Goal: Entertainment & Leisure: Consume media (video, audio)

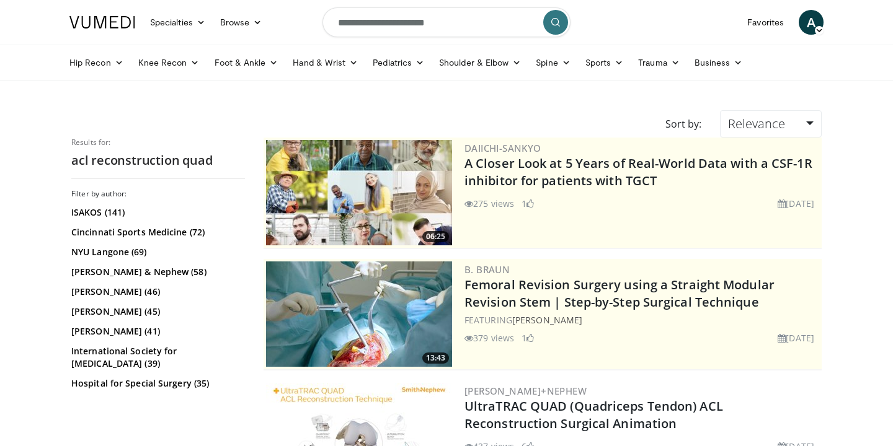
click at [417, 23] on input "**********" at bounding box center [446, 22] width 248 height 30
type input "**********"
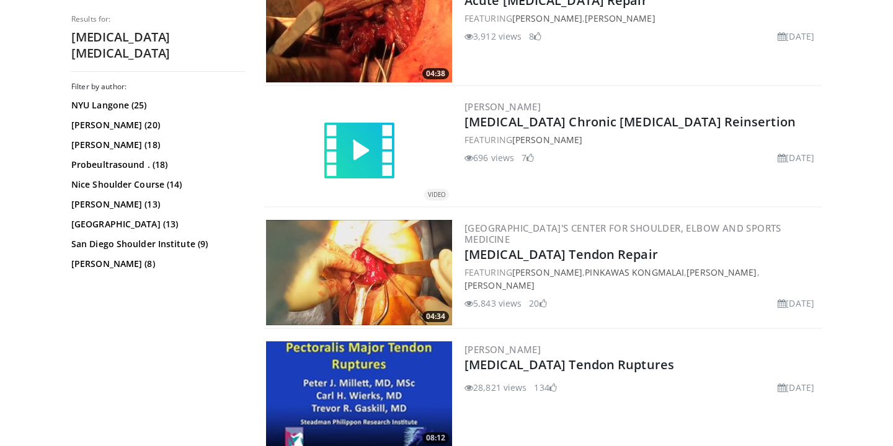
scroll to position [1267, 0]
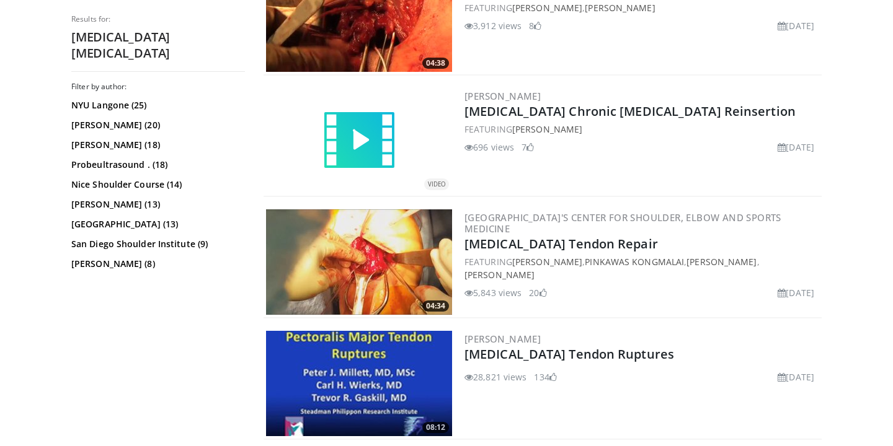
click at [385, 264] on img at bounding box center [359, 262] width 186 height 105
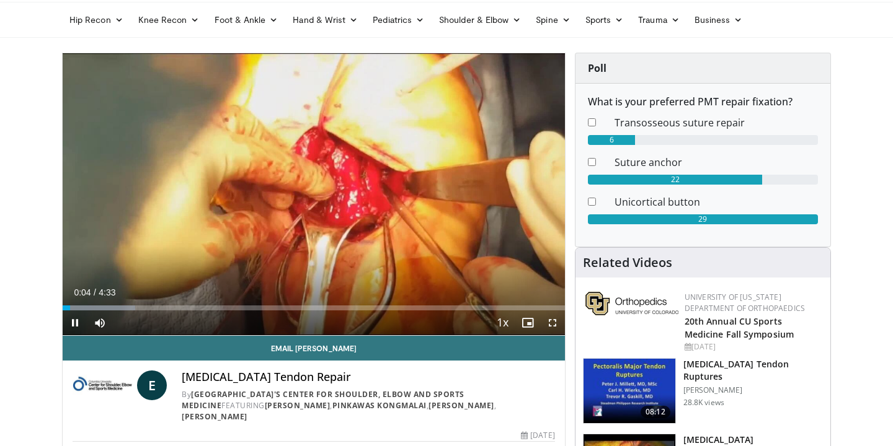
scroll to position [25, 0]
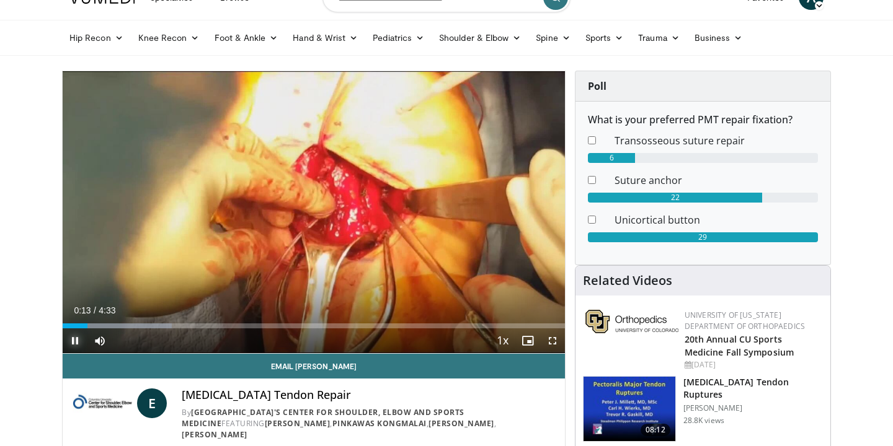
click at [78, 343] on span "Video Player" at bounding box center [75, 341] width 25 height 25
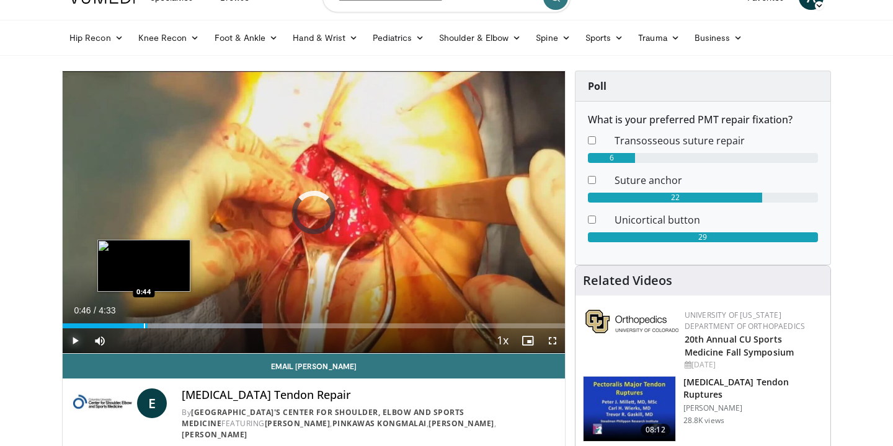
click at [143, 322] on div "Loaded : 39.85% 0:46 0:44" at bounding box center [314, 323] width 502 height 12
click at [142, 327] on div "Progress Bar" at bounding box center [142, 326] width 1 height 5
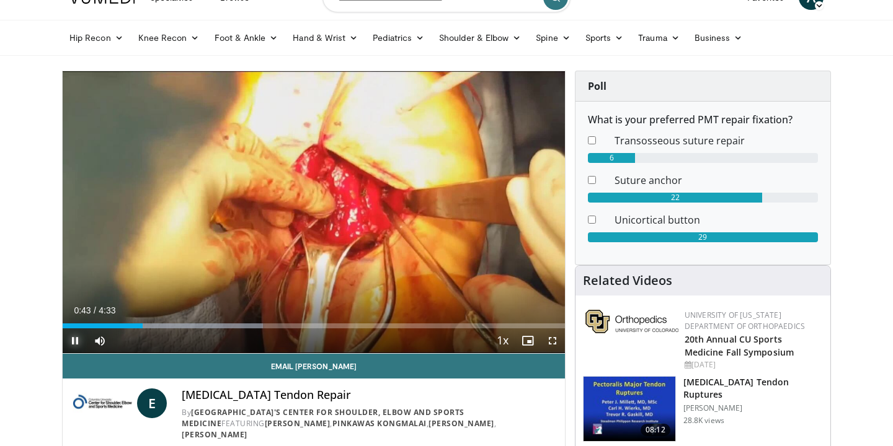
click at [81, 338] on span "Video Player" at bounding box center [75, 341] width 25 height 25
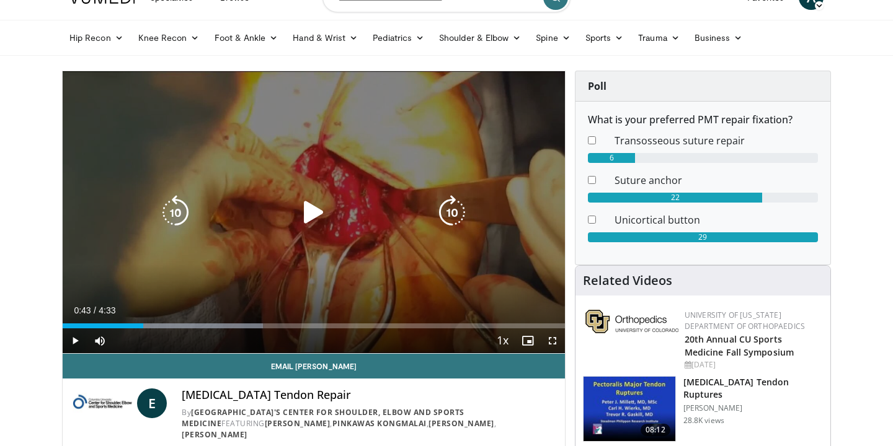
click at [314, 215] on icon "Video Player" at bounding box center [313, 212] width 35 height 35
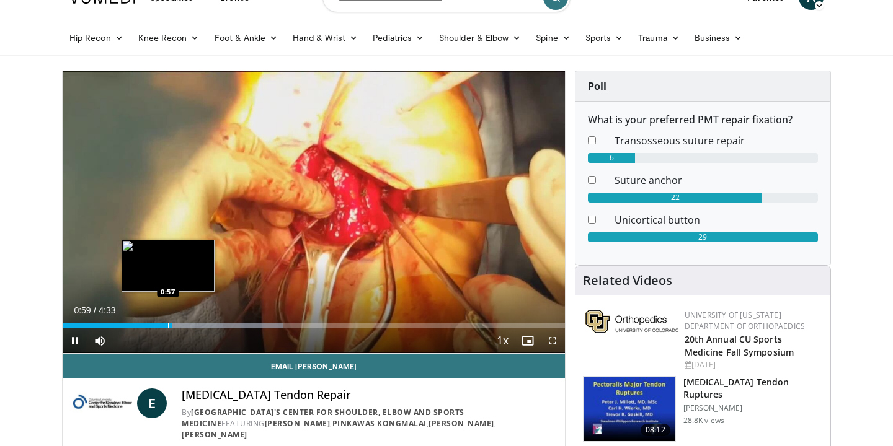
click at [168, 326] on div "Progress Bar" at bounding box center [168, 326] width 1 height 5
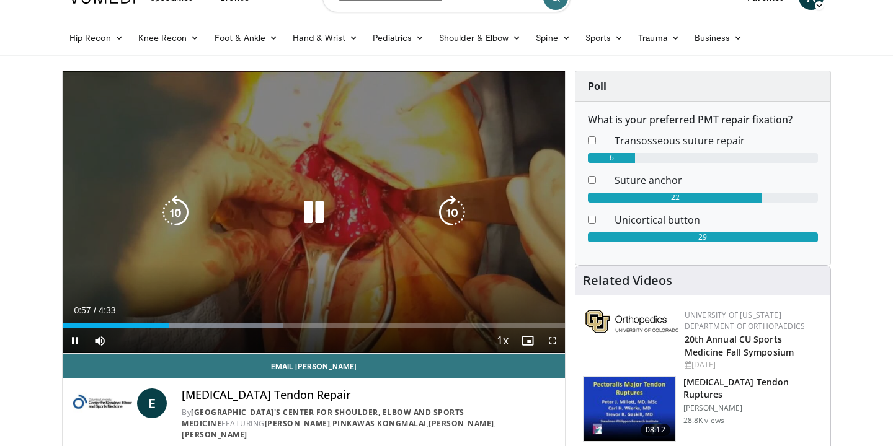
click at [79, 344] on div "10 seconds Tap to unmute" at bounding box center [314, 212] width 502 height 282
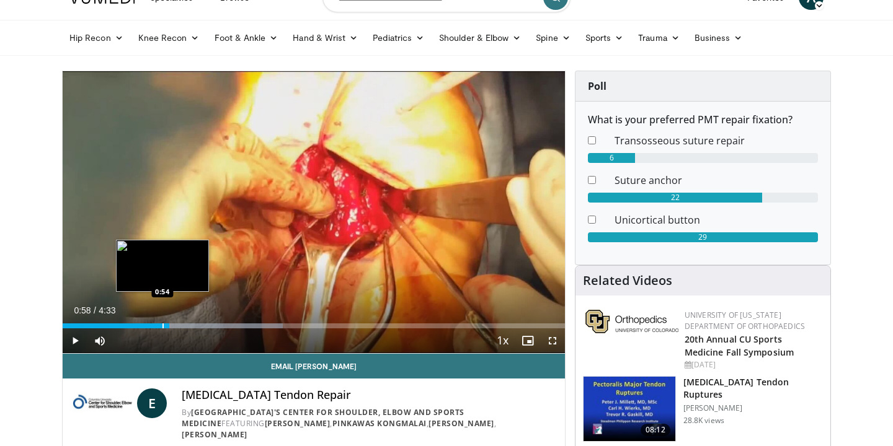
click at [162, 323] on div "Loaded : 43.89% 0:58 0:54" at bounding box center [314, 323] width 502 height 12
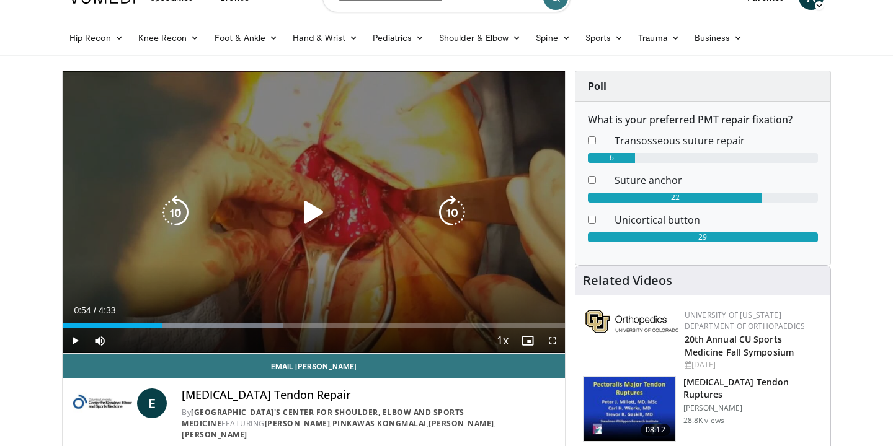
click at [335, 215] on div "Video Player" at bounding box center [313, 212] width 301 height 25
click at [315, 213] on icon "Video Player" at bounding box center [313, 212] width 35 height 35
click at [324, 205] on icon "Video Player" at bounding box center [313, 212] width 35 height 35
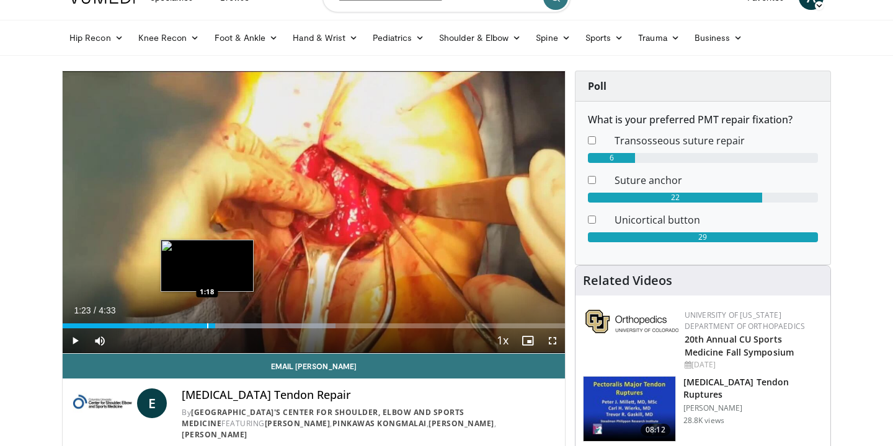
click at [207, 324] on div "Progress Bar" at bounding box center [207, 326] width 1 height 5
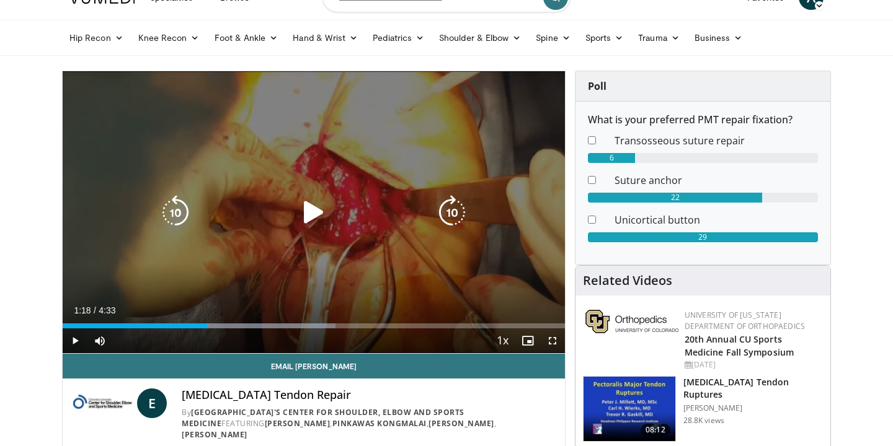
click at [277, 244] on div "10 seconds Tap to unmute" at bounding box center [314, 212] width 502 height 282
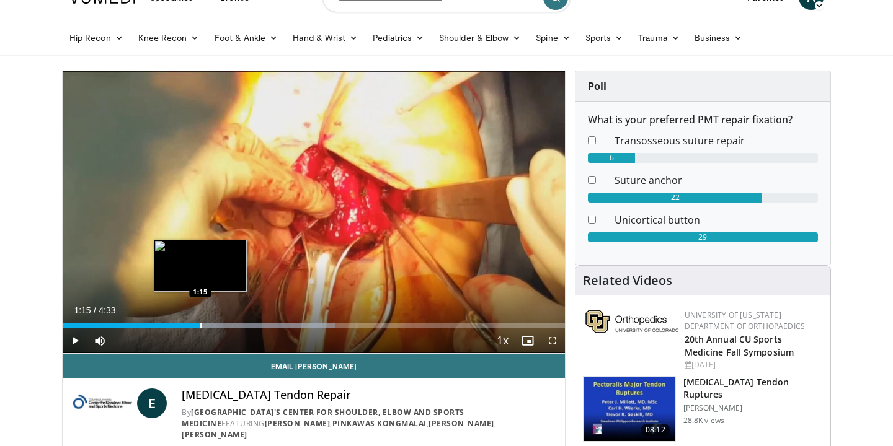
click at [200, 326] on div "Progress Bar" at bounding box center [200, 326] width 1 height 5
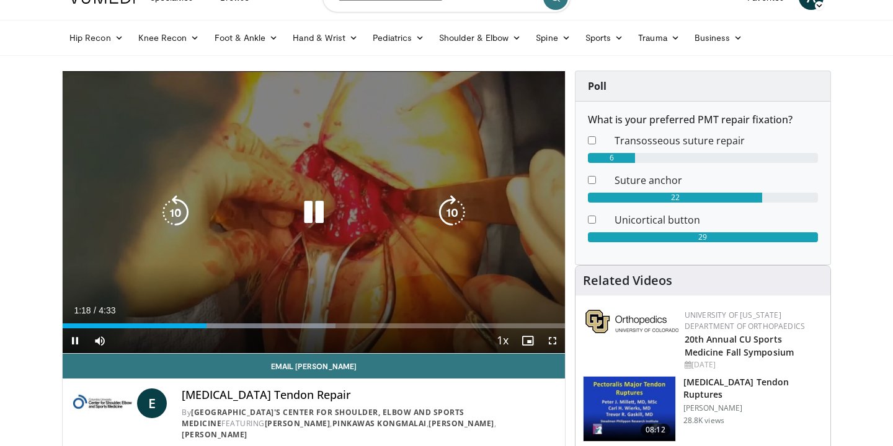
click at [318, 213] on icon "Video Player" at bounding box center [313, 212] width 35 height 35
click at [323, 177] on div "10 seconds Tap to unmute" at bounding box center [314, 212] width 502 height 282
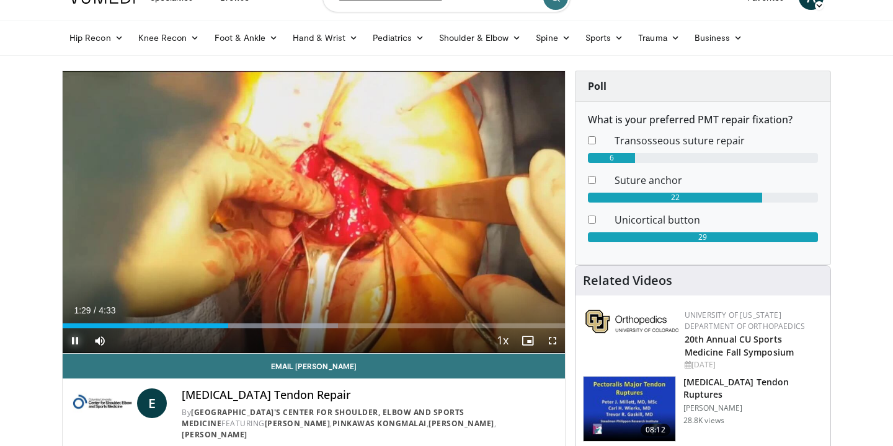
click at [74, 342] on span "Video Player" at bounding box center [75, 341] width 25 height 25
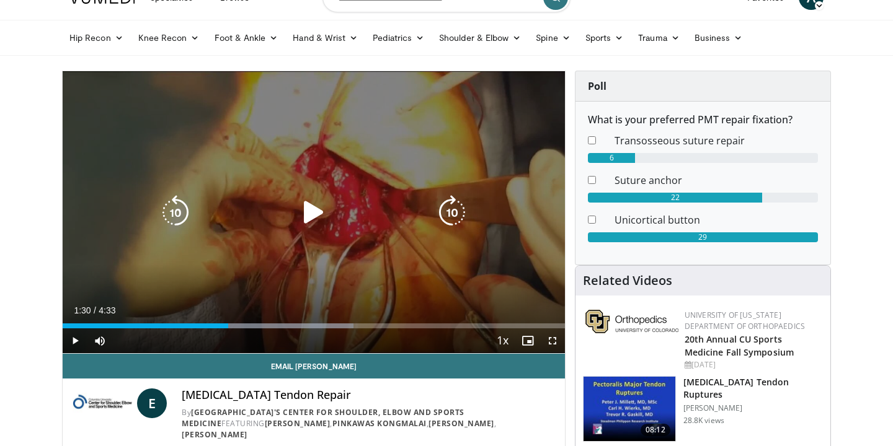
click at [321, 224] on icon "Video Player" at bounding box center [313, 212] width 35 height 35
click at [321, 213] on icon "Video Player" at bounding box center [313, 212] width 35 height 35
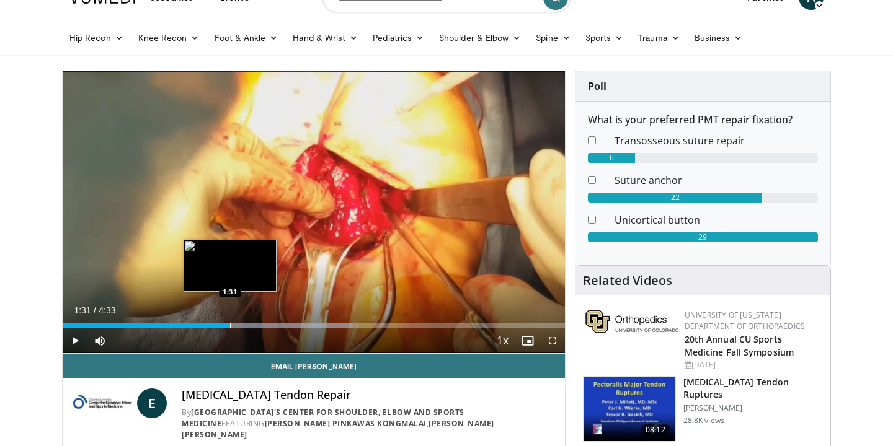
click at [230, 326] on div "Progress Bar" at bounding box center [230, 326] width 1 height 5
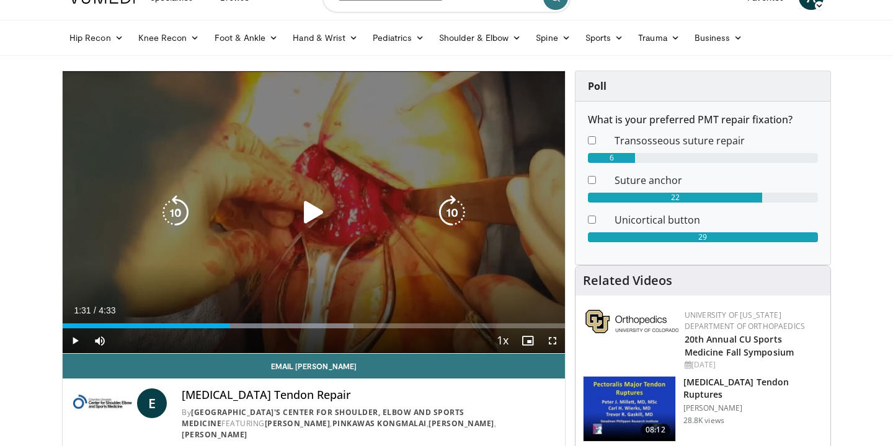
click at [294, 262] on div "10 seconds Tap to unmute" at bounding box center [314, 212] width 502 height 282
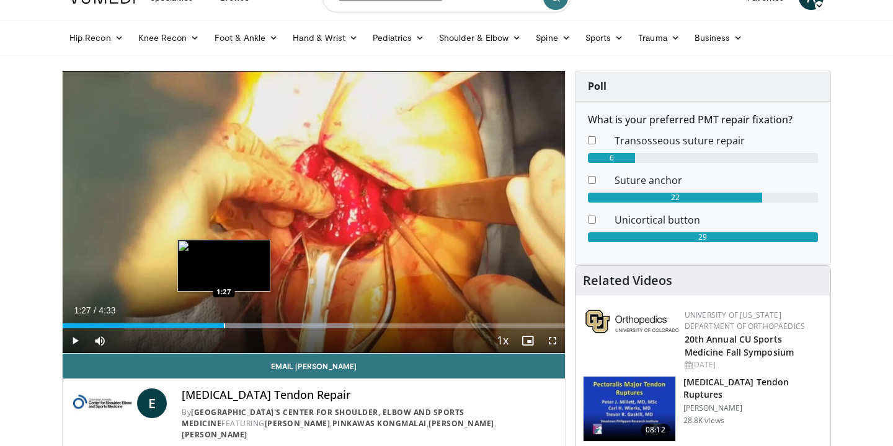
click at [224, 327] on div "Progress Bar" at bounding box center [224, 326] width 1 height 5
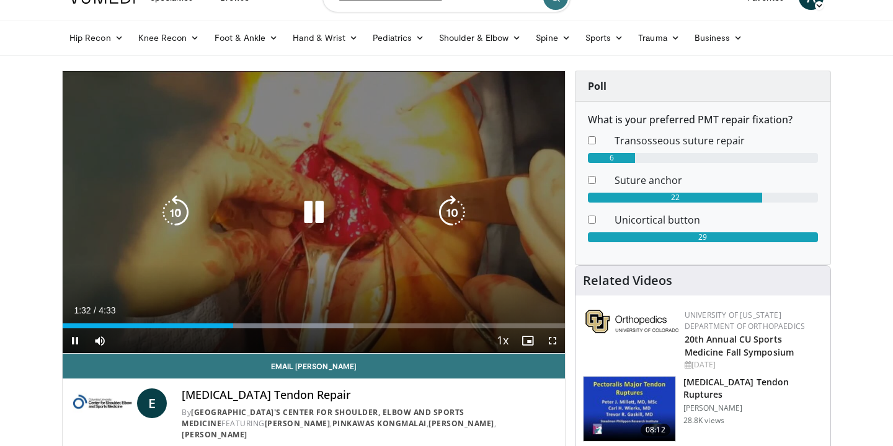
click at [308, 216] on icon "Video Player" at bounding box center [313, 212] width 35 height 35
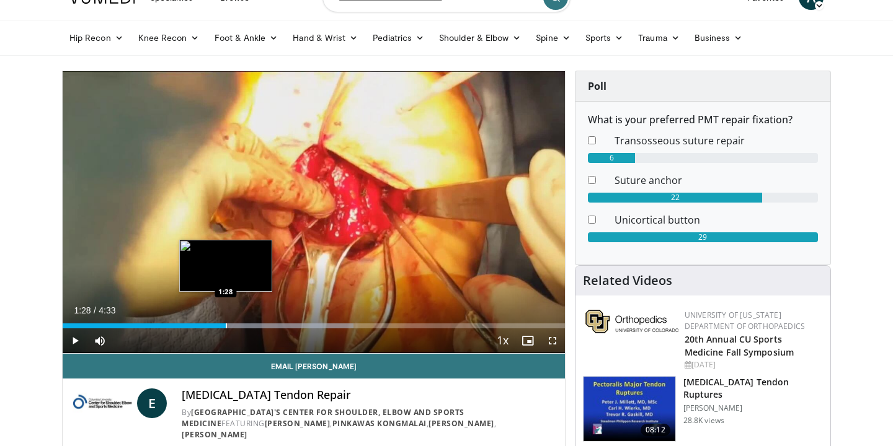
click at [226, 327] on div "Progress Bar" at bounding box center [226, 326] width 1 height 5
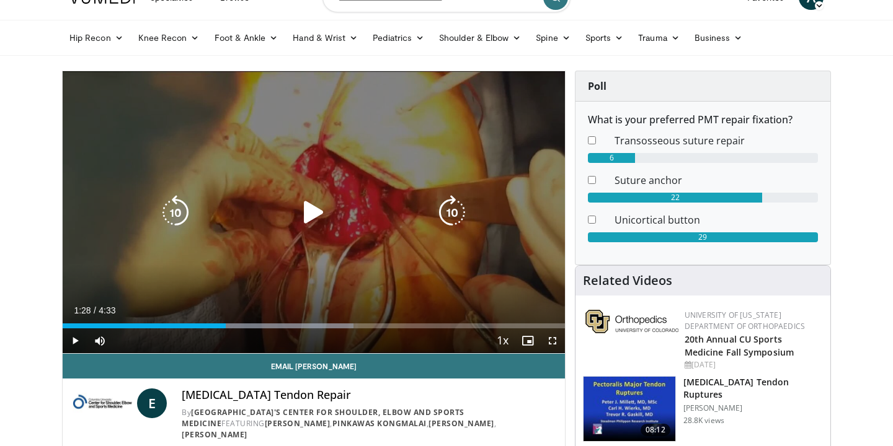
click at [302, 226] on icon "Video Player" at bounding box center [313, 212] width 35 height 35
click at [313, 212] on icon "Video Player" at bounding box center [313, 212] width 35 height 35
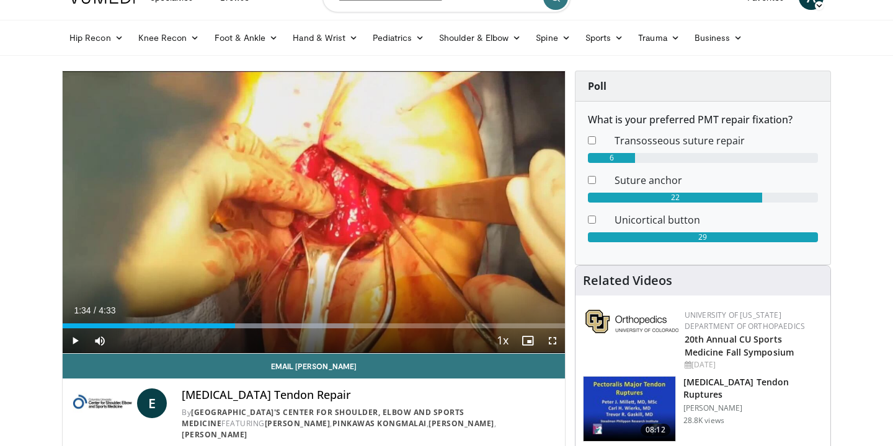
click at [321, 211] on icon "Video Player" at bounding box center [313, 212] width 35 height 35
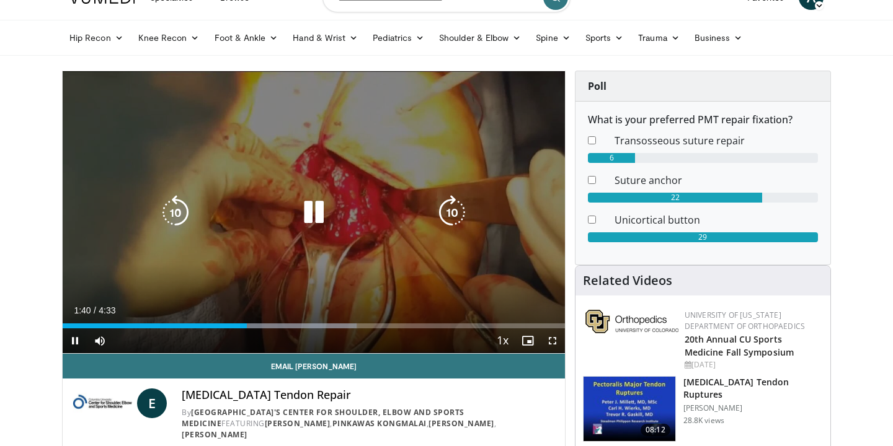
click at [317, 213] on div "10 seconds Tap to unmute" at bounding box center [314, 212] width 502 height 282
click at [270, 243] on div "10 seconds Tap to unmute" at bounding box center [314, 212] width 502 height 282
click at [314, 213] on icon "Video Player" at bounding box center [313, 212] width 35 height 35
click at [319, 222] on icon "Video Player" at bounding box center [313, 212] width 35 height 35
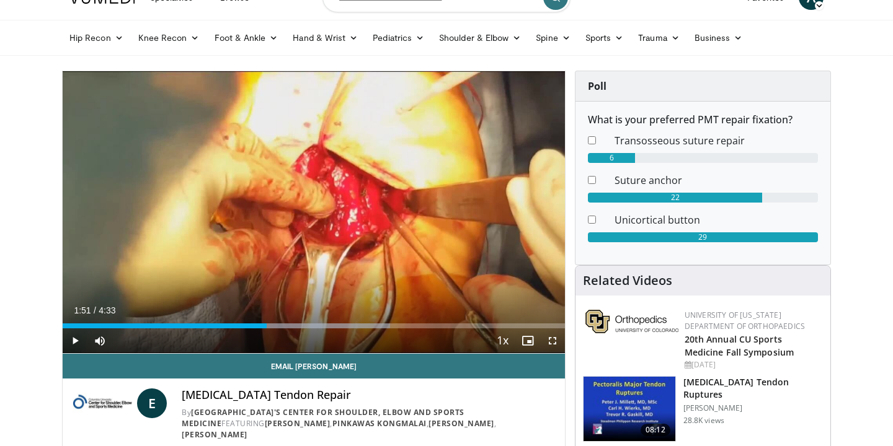
click at [608, 389] on img at bounding box center [629, 409] width 92 height 64
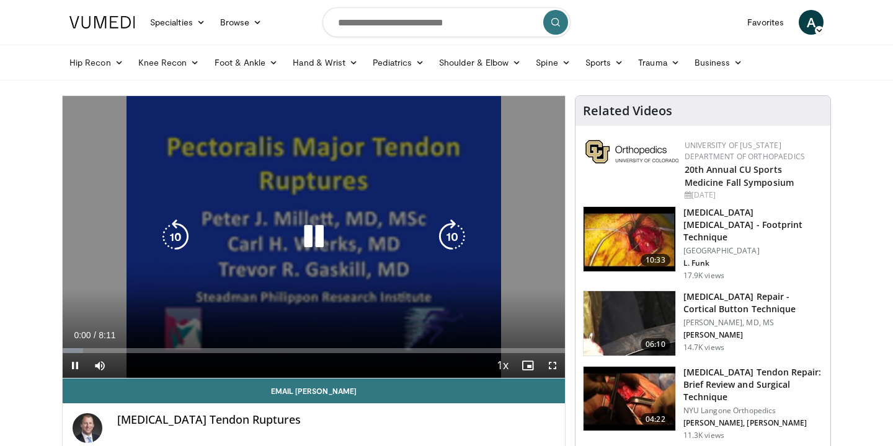
click at [247, 304] on div "10 seconds Tap to unmute" at bounding box center [314, 237] width 502 height 282
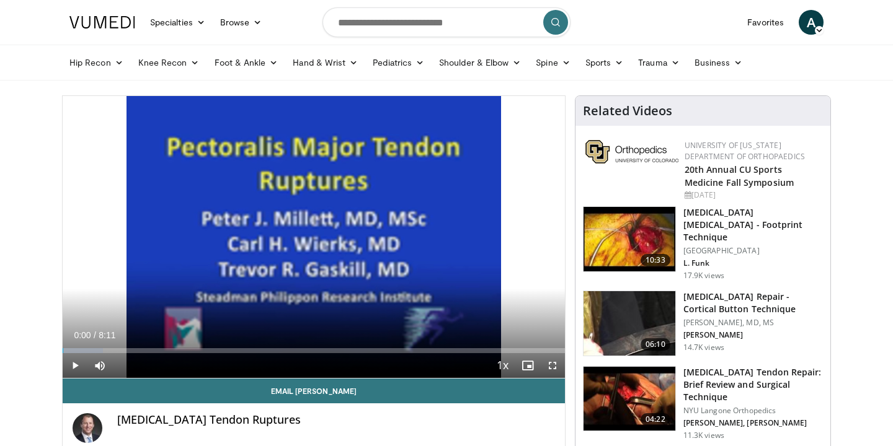
click at [306, 225] on div "10 seconds Tap to unmute" at bounding box center [314, 237] width 502 height 282
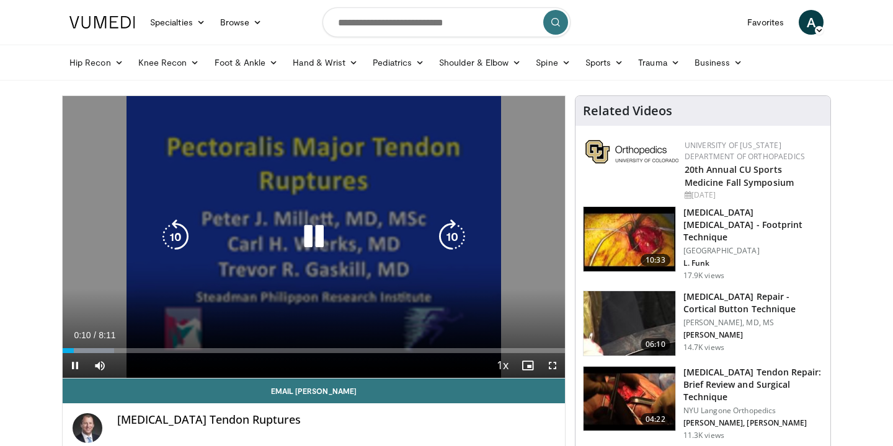
click at [328, 223] on icon "Video Player" at bounding box center [313, 236] width 35 height 35
click at [320, 236] on icon "Video Player" at bounding box center [313, 236] width 35 height 35
click at [312, 231] on icon "Video Player" at bounding box center [313, 236] width 35 height 35
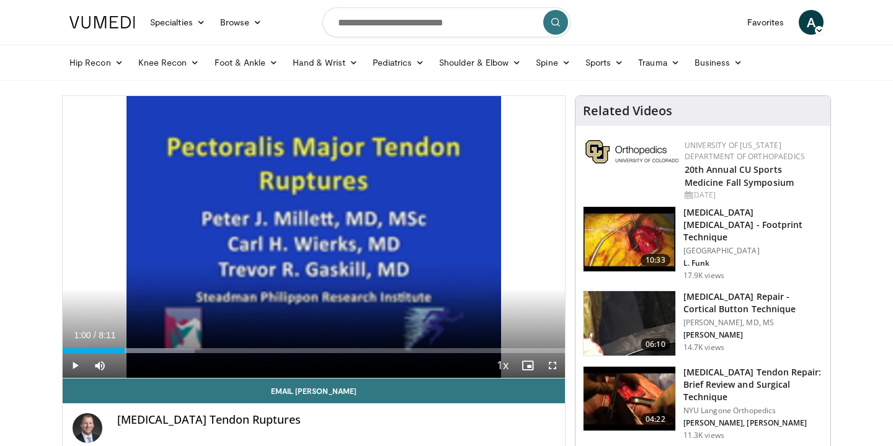
click at [125, 353] on div "Progress Bar" at bounding box center [125, 350] width 1 height 5
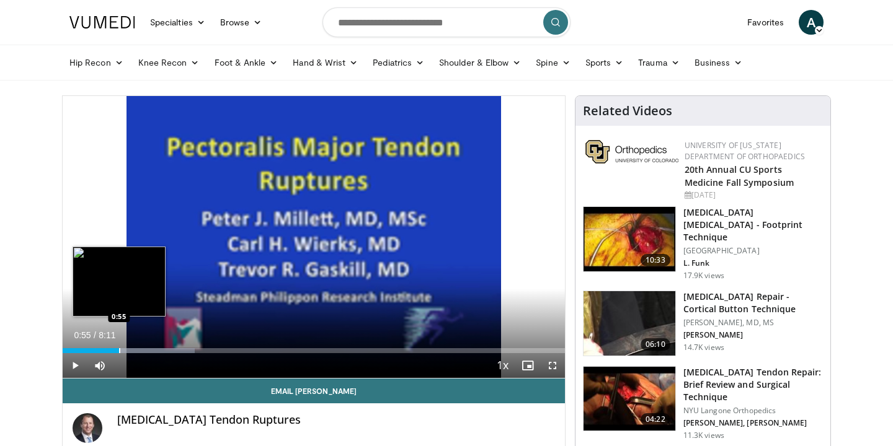
click at [119, 351] on div "Progress Bar" at bounding box center [119, 350] width 1 height 5
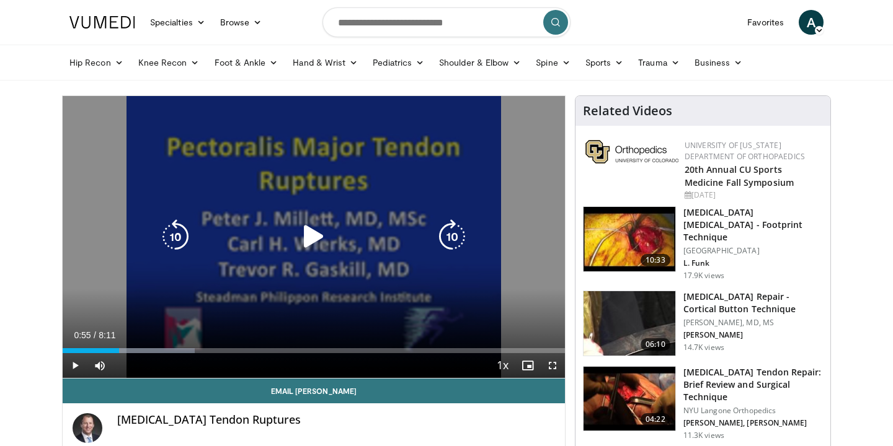
click at [304, 243] on icon "Video Player" at bounding box center [313, 236] width 35 height 35
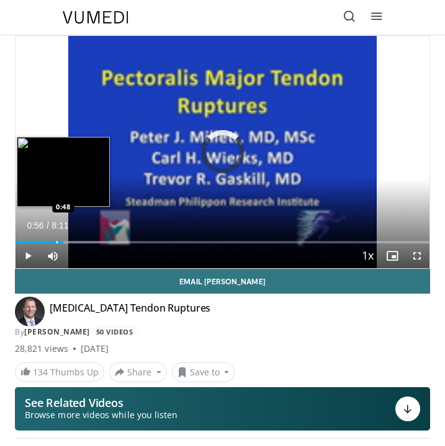
click at [56, 241] on div "Progress Bar" at bounding box center [56, 242] width 1 height 2
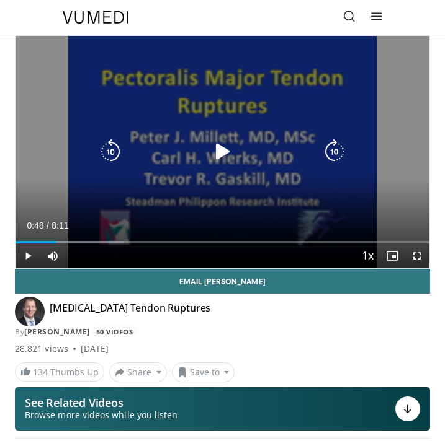
click at [226, 154] on icon "Video Player" at bounding box center [222, 152] width 25 height 25
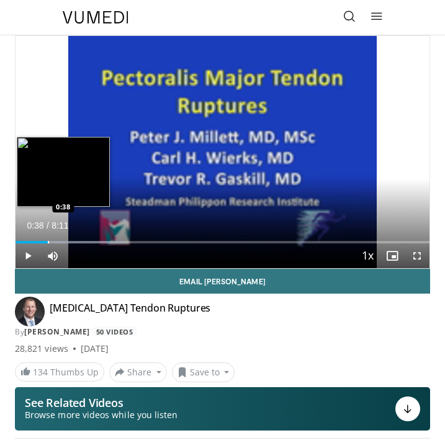
click at [48, 241] on div "Progress Bar" at bounding box center [48, 242] width 1 height 2
click at [42, 242] on div "Progress Bar" at bounding box center [42, 242] width 1 height 2
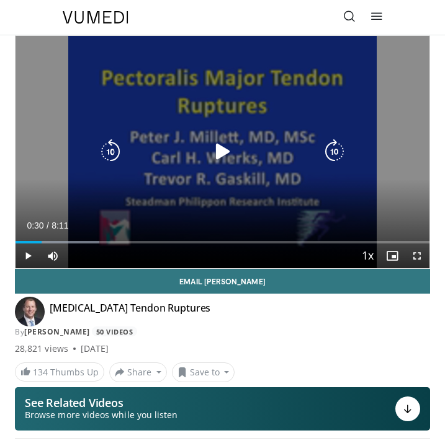
click at [221, 146] on icon "Video Player" at bounding box center [222, 152] width 25 height 25
click at [219, 153] on icon "Video Player" at bounding box center [222, 152] width 25 height 25
click at [234, 148] on icon "Video Player" at bounding box center [222, 152] width 25 height 25
click at [224, 148] on icon "Video Player" at bounding box center [222, 152] width 25 height 25
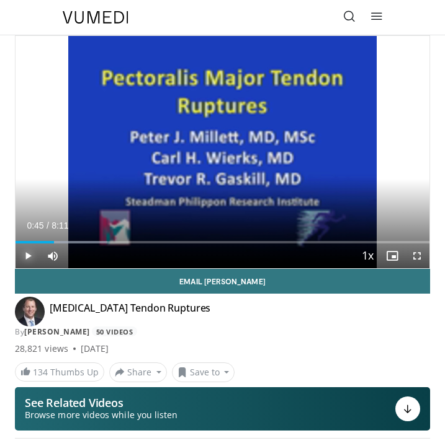
click at [25, 254] on span "Video Player" at bounding box center [28, 256] width 25 height 25
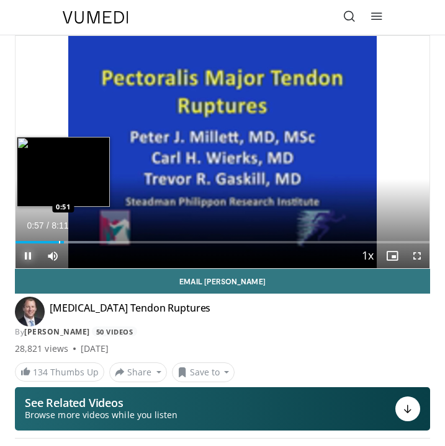
click at [59, 241] on div "Progress Bar" at bounding box center [59, 242] width 1 height 2
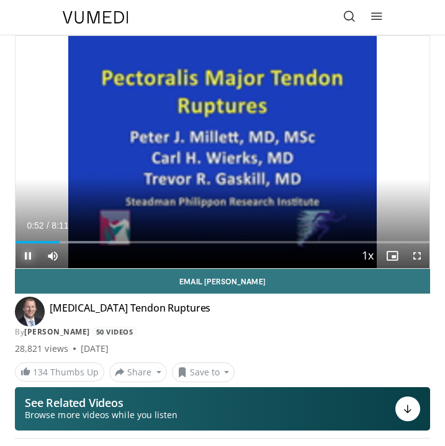
click at [25, 257] on span "Video Player" at bounding box center [28, 256] width 25 height 25
click at [26, 255] on span "Video Player" at bounding box center [28, 256] width 25 height 25
click at [415, 255] on span "Video Player" at bounding box center [416, 256] width 25 height 25
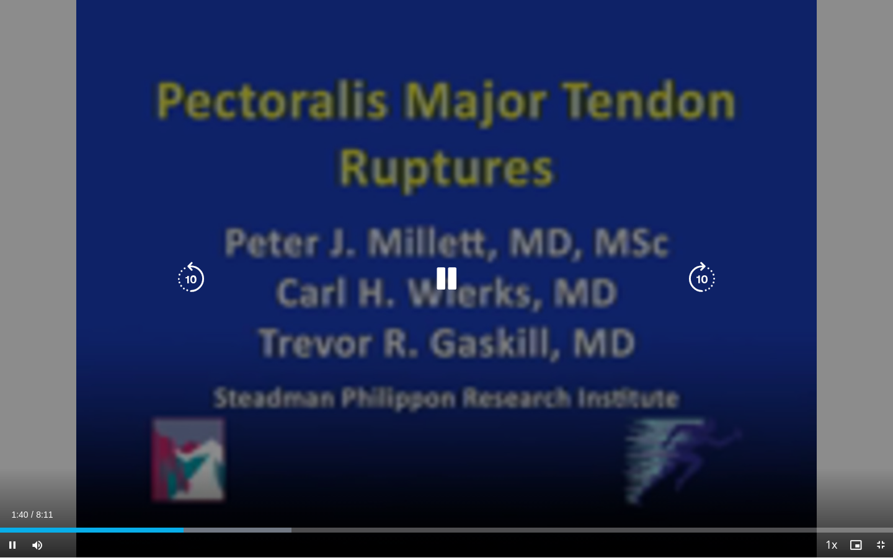
click at [574, 355] on div "10 seconds Tap to unmute" at bounding box center [446, 278] width 893 height 557
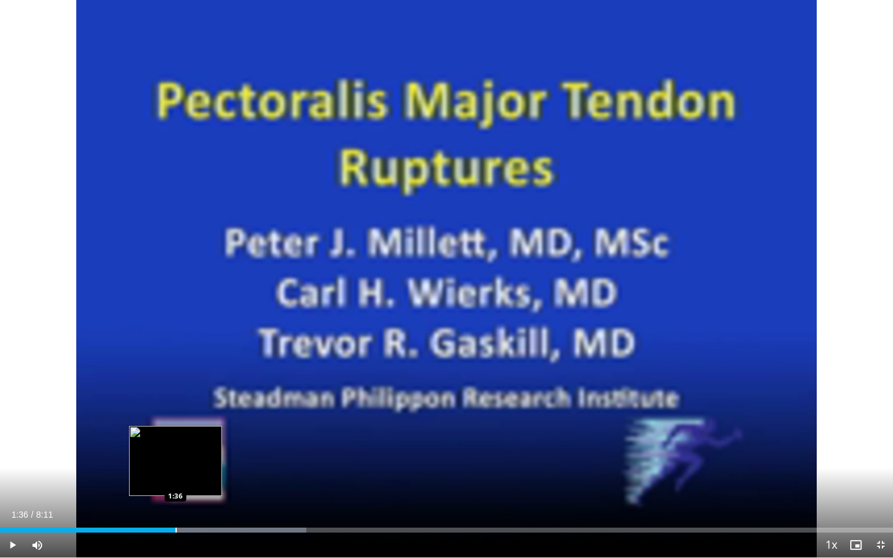
click at [175, 446] on div "Progress Bar" at bounding box center [175, 530] width 1 height 5
click at [168, 446] on div "Progress Bar" at bounding box center [168, 530] width 1 height 5
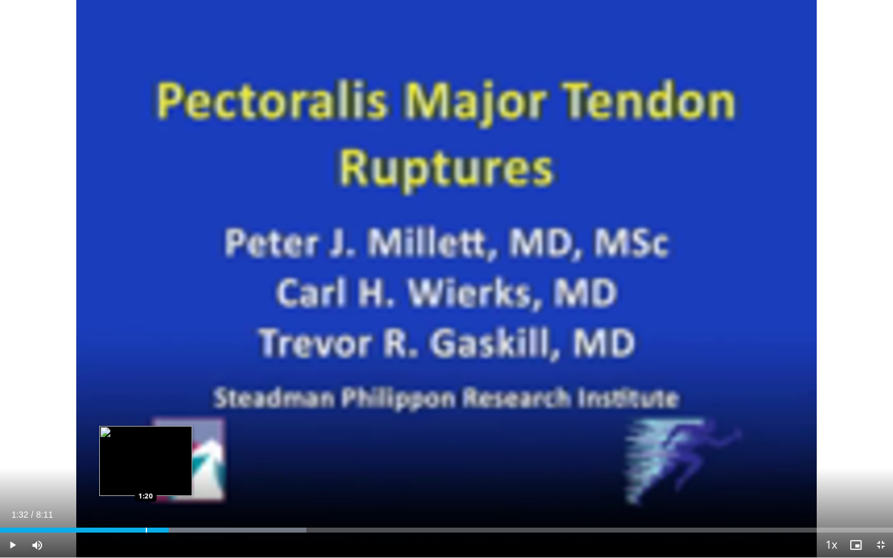
click at [146, 446] on div "Progress Bar" at bounding box center [146, 530] width 1 height 5
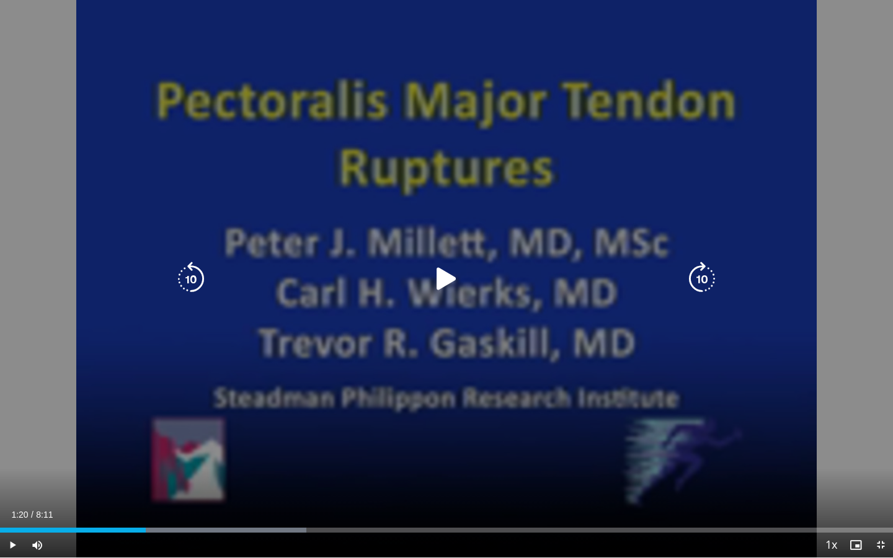
click at [596, 376] on div "10 seconds Tap to unmute" at bounding box center [446, 278] width 893 height 557
click at [440, 282] on icon "Video Player" at bounding box center [446, 279] width 35 height 35
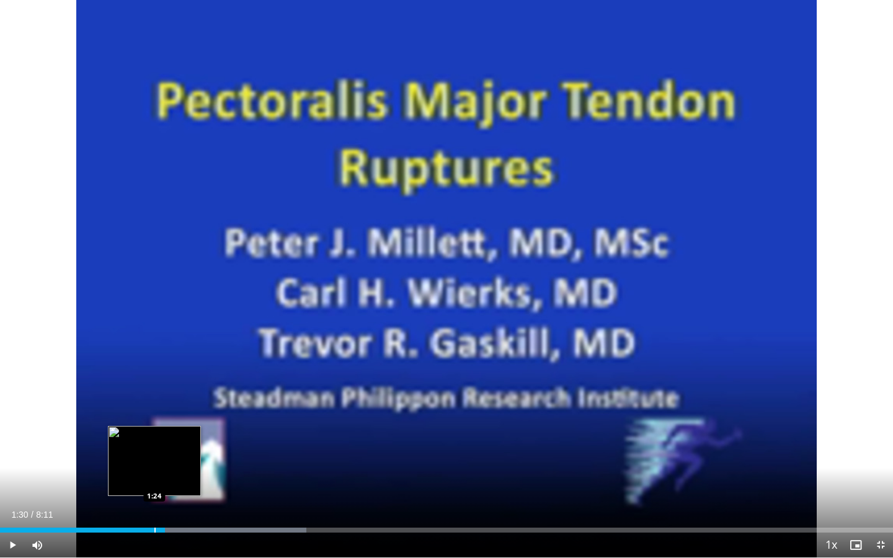
click at [154, 446] on div "Progress Bar" at bounding box center [154, 530] width 1 height 5
click at [141, 446] on div "Progress Bar" at bounding box center [141, 530] width 1 height 5
click at [132, 446] on div "Progress Bar" at bounding box center [132, 530] width 1 height 5
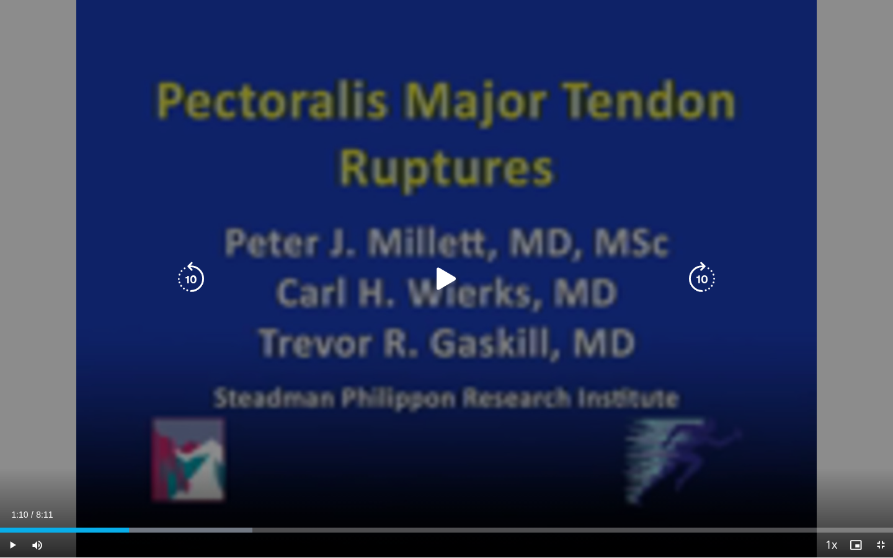
click at [456, 286] on icon "Video Player" at bounding box center [446, 279] width 35 height 35
click at [450, 278] on icon "Video Player" at bounding box center [446, 279] width 35 height 35
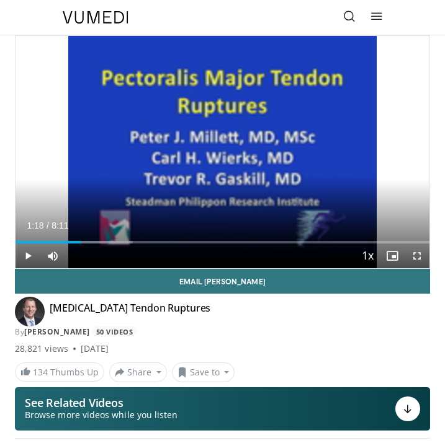
click at [366, 322] on div "Pectoralis Major Tendon Ruptures By Peter Millett 50 Videos" at bounding box center [222, 320] width 415 height 36
click at [417, 255] on span "Video Player" at bounding box center [416, 256] width 25 height 25
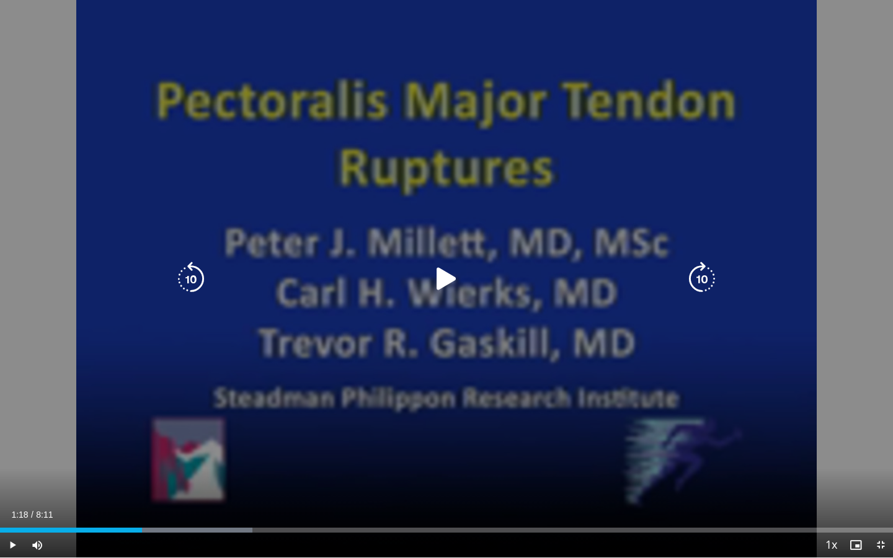
click at [340, 327] on div "10 seconds Tap to unmute" at bounding box center [446, 278] width 893 height 557
click at [707, 334] on div "10 seconds Tap to unmute" at bounding box center [446, 278] width 893 height 557
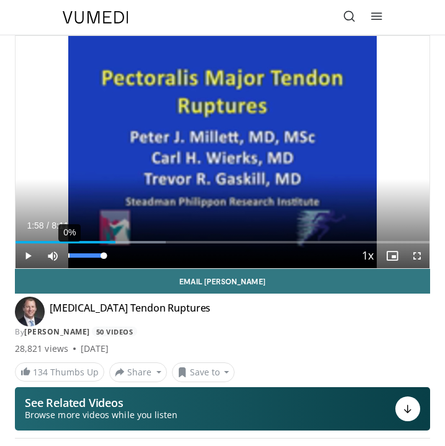
click at [67, 244] on div "0%" at bounding box center [85, 256] width 43 height 25
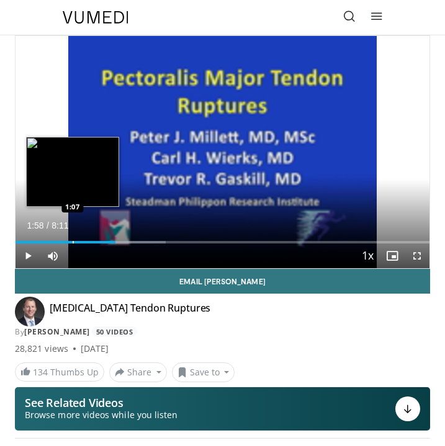
click at [73, 242] on div "Progress Bar" at bounding box center [73, 242] width 1 height 2
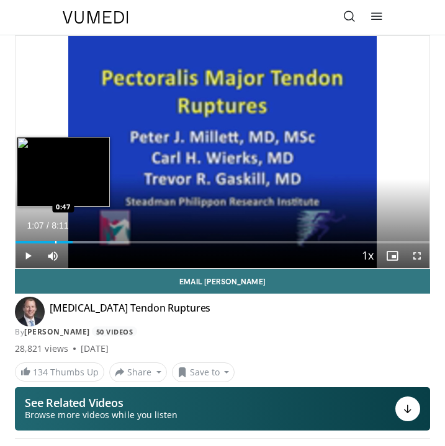
click at [53, 239] on div "Loaded : 26.25% 1:07 0:47" at bounding box center [223, 238] width 414 height 12
click at [65, 242] on div "Progress Bar" at bounding box center [65, 242] width 1 height 2
click at [62, 240] on div "Loaded : 24.23% 0:58 0:55" at bounding box center [223, 238] width 414 height 12
click at [58, 242] on div "Progress Bar" at bounding box center [58, 242] width 1 height 2
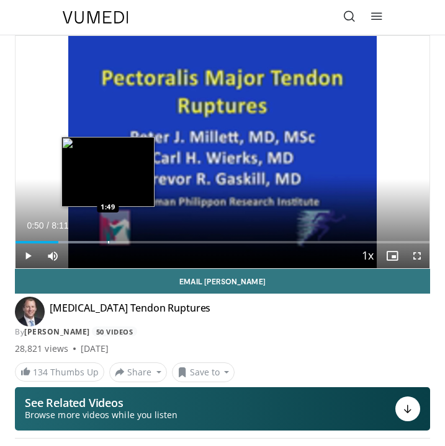
click at [108, 241] on div "Progress Bar" at bounding box center [108, 242] width 1 height 2
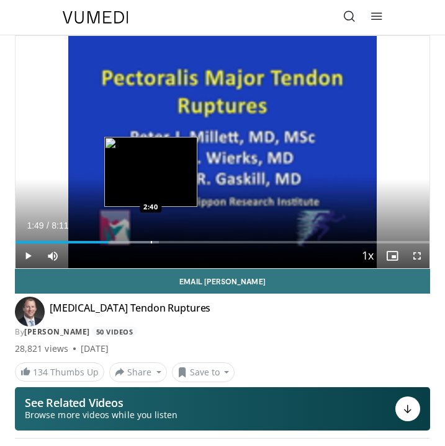
click at [151, 241] on div "Progress Bar" at bounding box center [151, 242] width 1 height 2
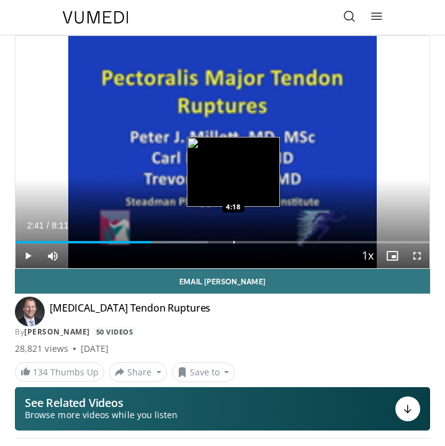
click at [233, 242] on div "Progress Bar" at bounding box center [233, 242] width 1 height 2
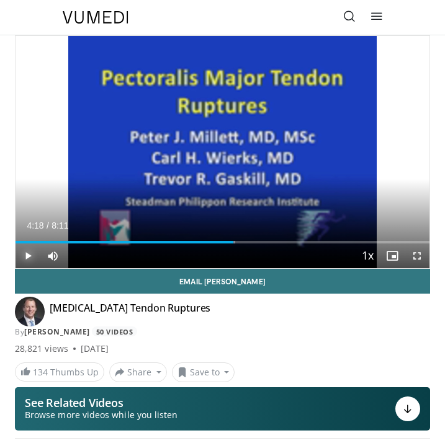
click at [29, 257] on span "Video Player" at bounding box center [28, 256] width 25 height 25
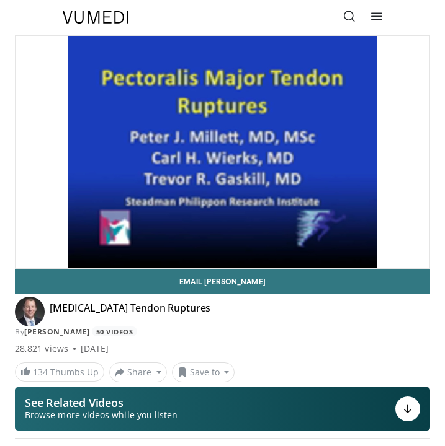
click at [29, 257] on div "10 seconds Tap to unmute" at bounding box center [223, 152] width 414 height 233
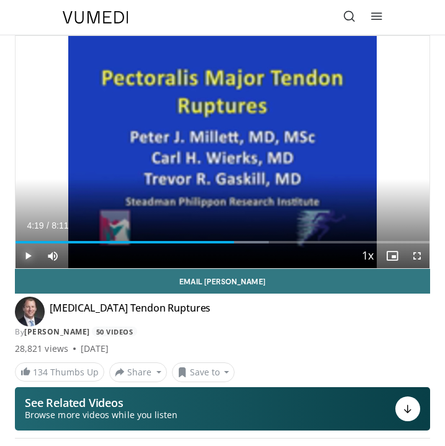
click at [29, 257] on span "Video Player" at bounding box center [28, 256] width 25 height 25
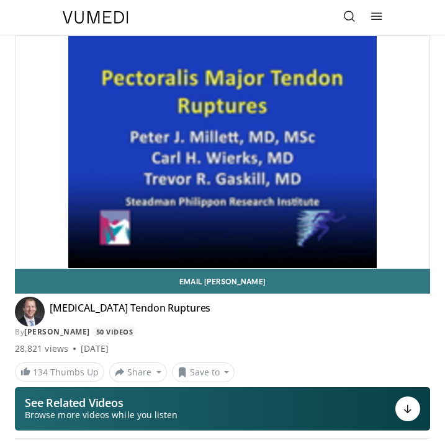
click at [29, 257] on div "10 seconds Tap to unmute" at bounding box center [223, 152] width 414 height 233
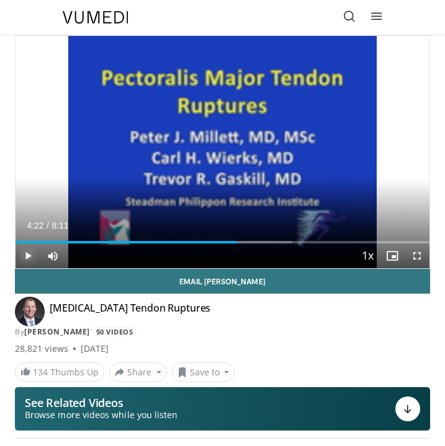
click at [28, 253] on span "Video Player" at bounding box center [28, 256] width 25 height 25
click at [29, 254] on span "Video Player" at bounding box center [28, 256] width 25 height 25
click at [27, 257] on span "Video Player" at bounding box center [28, 256] width 25 height 25
click at [31, 257] on span "Video Player" at bounding box center [28, 256] width 25 height 25
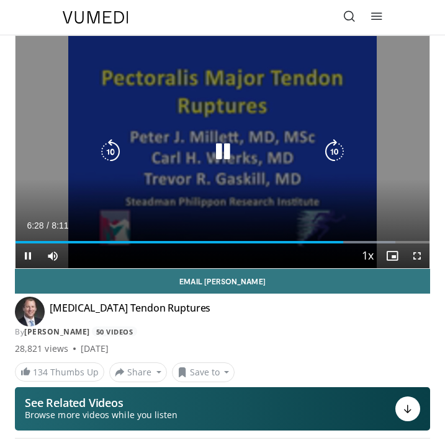
click at [224, 149] on icon "Video Player" at bounding box center [222, 152] width 25 height 25
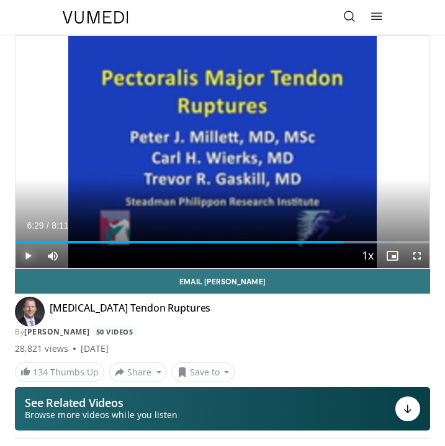
click at [27, 260] on span "Video Player" at bounding box center [28, 256] width 25 height 25
click at [29, 255] on span "Video Player" at bounding box center [28, 256] width 25 height 25
click at [26, 255] on span "Video Player" at bounding box center [28, 256] width 25 height 25
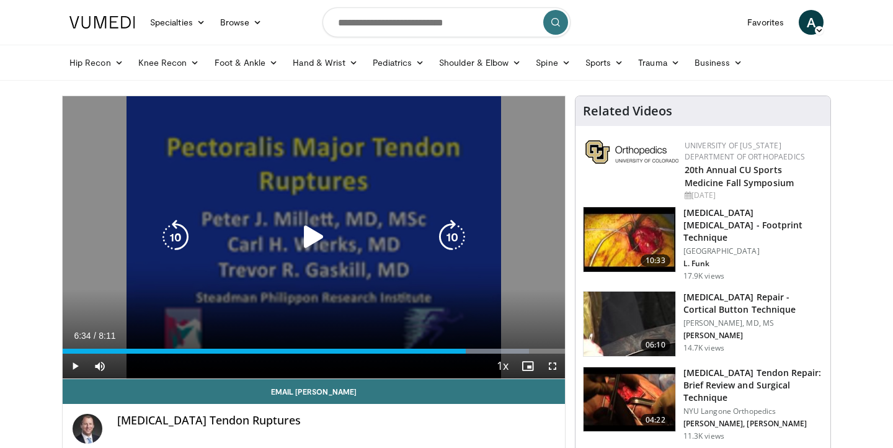
click at [428, 168] on div "10 seconds Tap to unmute" at bounding box center [314, 237] width 502 height 282
click at [311, 247] on icon "Video Player" at bounding box center [313, 236] width 35 height 35
